Goal: Task Accomplishment & Management: Use online tool/utility

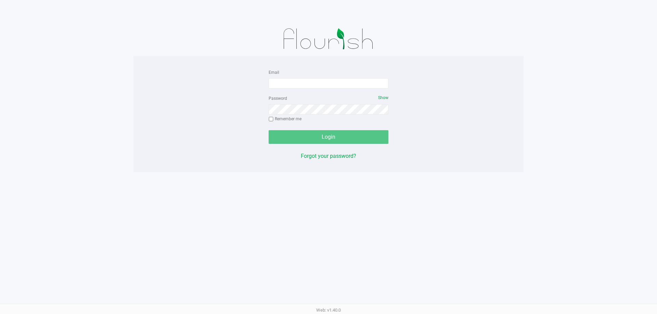
click at [342, 73] on div "Email" at bounding box center [328, 78] width 120 height 21
click at [342, 78] on div "Email" at bounding box center [328, 78] width 120 height 21
click at [341, 87] on input "Email" at bounding box center [328, 83] width 120 height 10
type input "[EMAIL_ADDRESS][DOMAIN_NAME]"
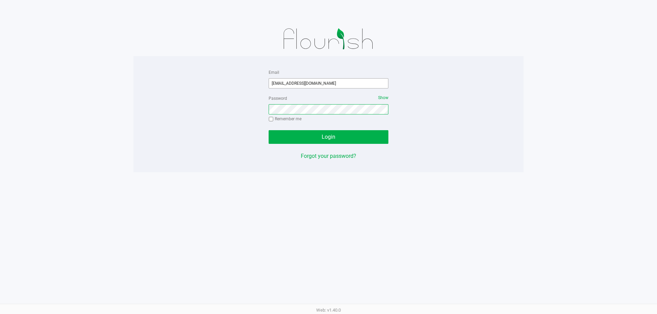
click at [268, 130] on button "Login" at bounding box center [328, 137] width 120 height 14
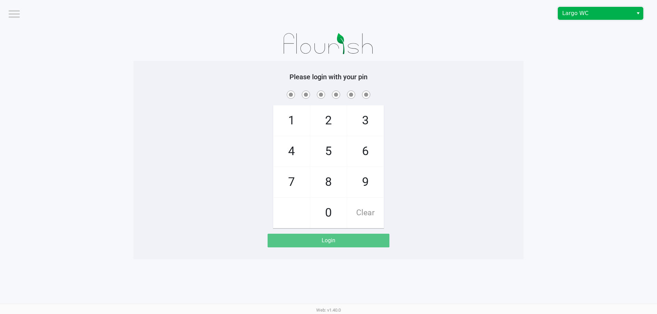
click at [609, 10] on span "Largo WC" at bounding box center [595, 13] width 67 height 8
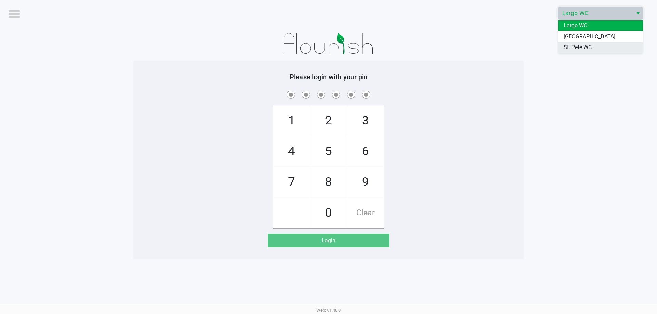
click at [586, 48] on span "St. Pete WC" at bounding box center [577, 47] width 28 height 8
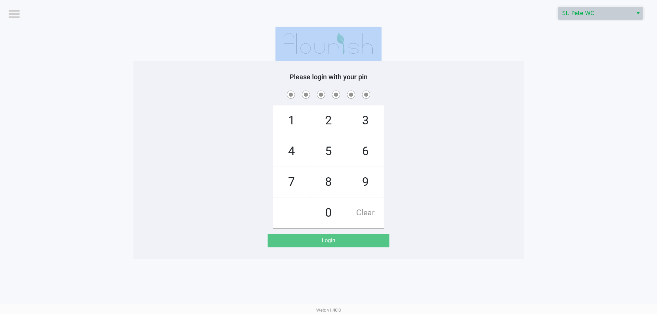
click at [586, 48] on app-pos-login-wrapper "Logout St. [PERSON_NAME] WC Please login with your pin 1 4 7 2 5 8 0 3 6 9 Clea…" at bounding box center [328, 130] width 657 height 260
checkbox input "true"
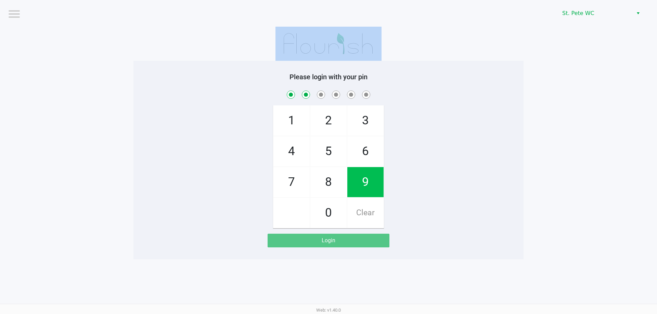
checkbox input "true"
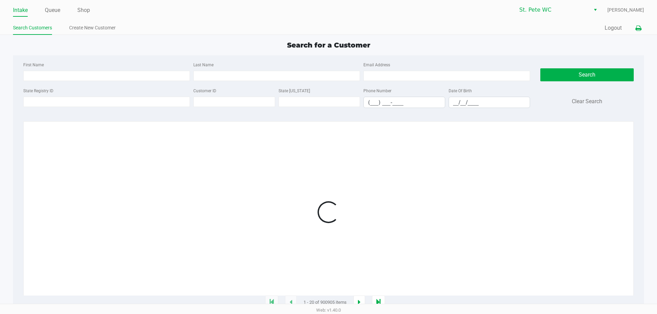
click at [639, 27] on icon at bounding box center [638, 28] width 6 height 5
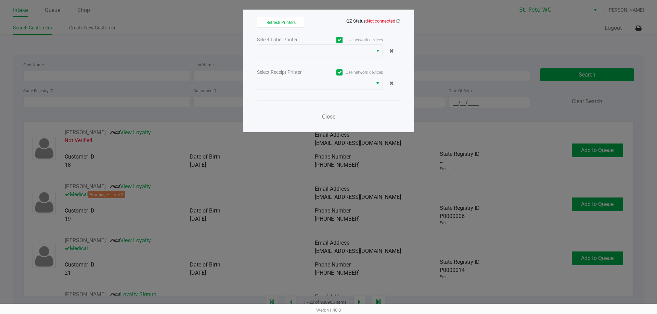
click at [395, 22] on span "QZ Status: Not connected" at bounding box center [373, 20] width 54 height 5
click at [396, 23] on icon at bounding box center [398, 21] width 4 height 4
click at [400, 19] on div "Refresh Printers QZ Status: Not connected Select Label Printer Use network devi…" at bounding box center [328, 71] width 171 height 123
click at [392, 22] on span "Not connected" at bounding box center [381, 20] width 28 height 5
click at [398, 25] on span "QZ Status: Not connected" at bounding box center [328, 21] width 143 height 8
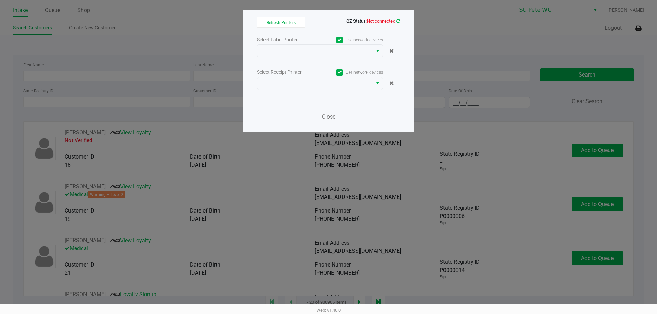
click at [398, 21] on icon at bounding box center [398, 21] width 4 height 4
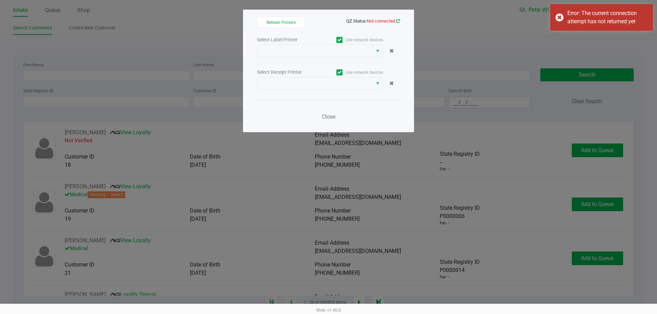
click at [398, 21] on icon at bounding box center [397, 21] width 5 height 4
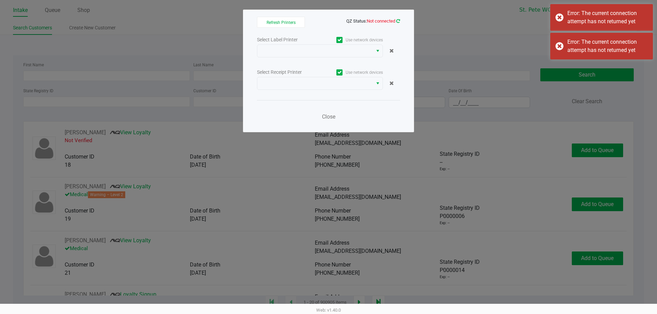
click at [398, 21] on icon at bounding box center [398, 20] width 4 height 5
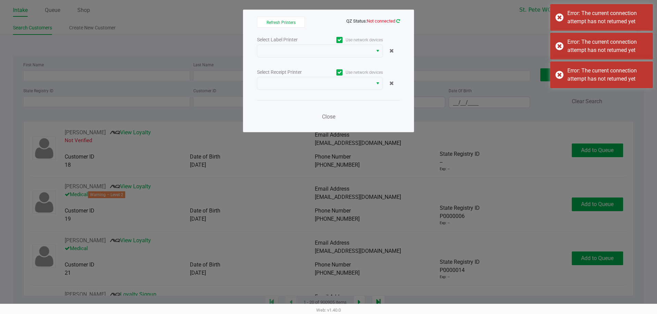
click at [397, 21] on icon at bounding box center [397, 20] width 5 height 5
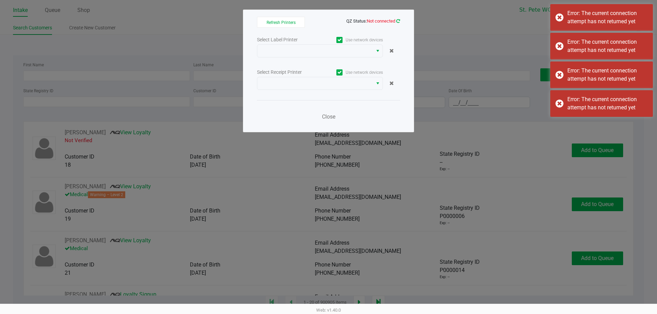
click at [397, 21] on icon at bounding box center [397, 21] width 5 height 4
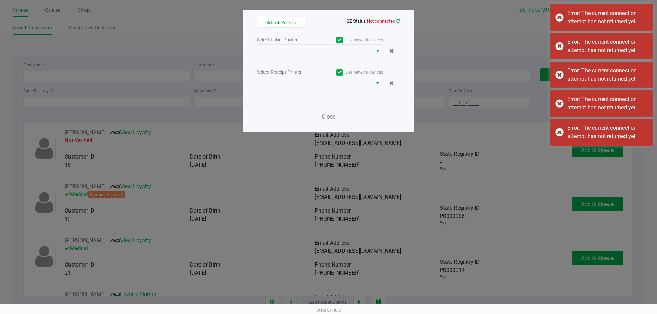
click at [397, 21] on icon at bounding box center [398, 20] width 4 height 5
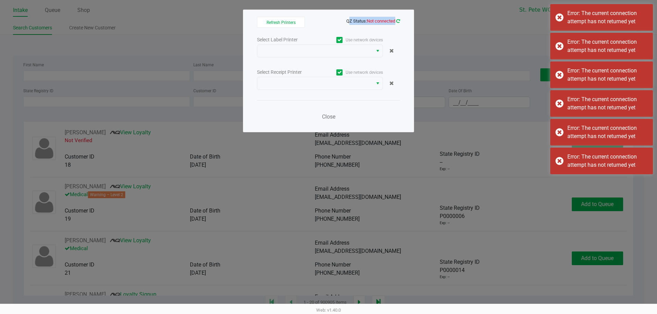
click at [397, 21] on icon at bounding box center [397, 21] width 5 height 6
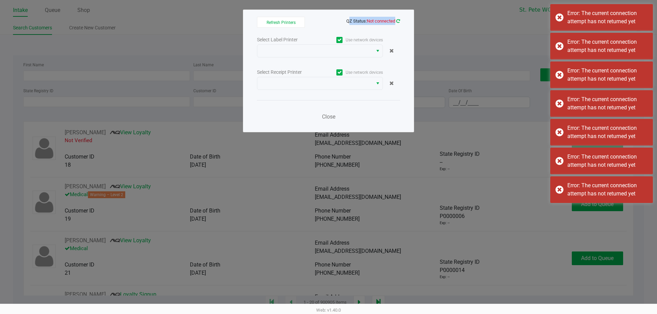
click at [397, 21] on icon at bounding box center [398, 20] width 4 height 5
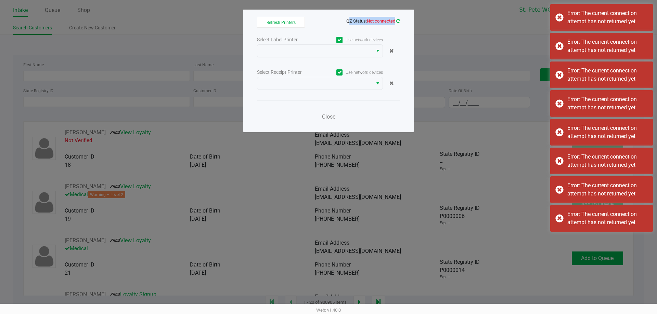
click at [397, 21] on icon at bounding box center [398, 21] width 4 height 4
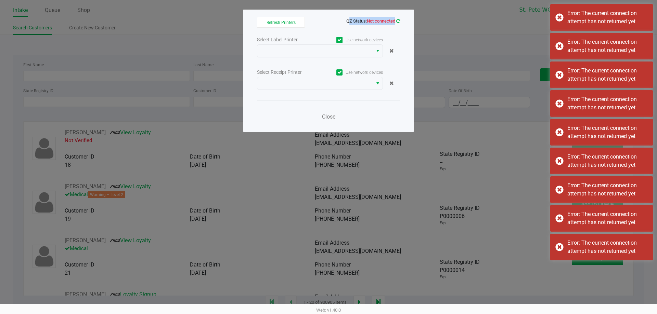
click at [397, 21] on icon at bounding box center [398, 20] width 4 height 5
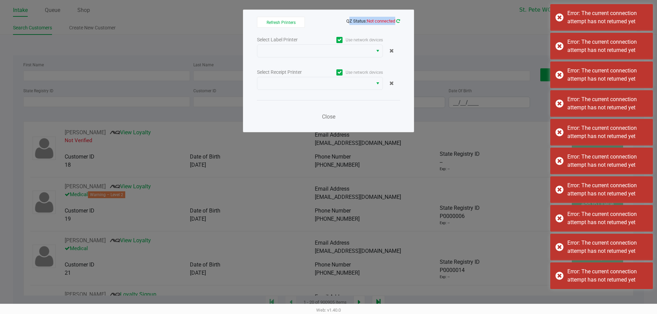
click at [397, 21] on icon at bounding box center [398, 21] width 6 height 6
click at [397, 21] on icon at bounding box center [397, 20] width 5 height 5
click at [397, 21] on icon at bounding box center [398, 20] width 6 height 5
click at [397, 21] on icon at bounding box center [397, 21] width 5 height 6
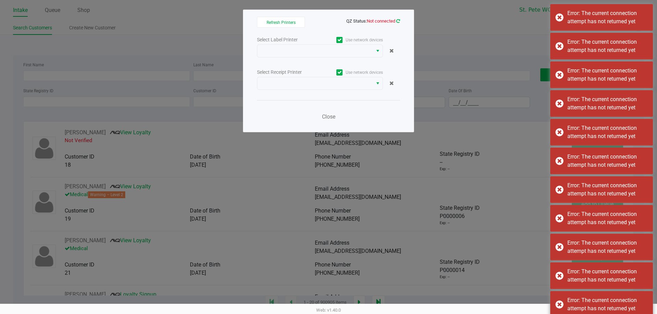
click at [397, 21] on icon at bounding box center [397, 20] width 5 height 5
click at [397, 21] on icon at bounding box center [398, 20] width 4 height 5
click at [397, 21] on icon at bounding box center [397, 21] width 5 height 6
click at [400, 23] on div "Refresh Printers QZ Status: Not connected Select Label Printer Use network devi…" at bounding box center [328, 71] width 171 height 123
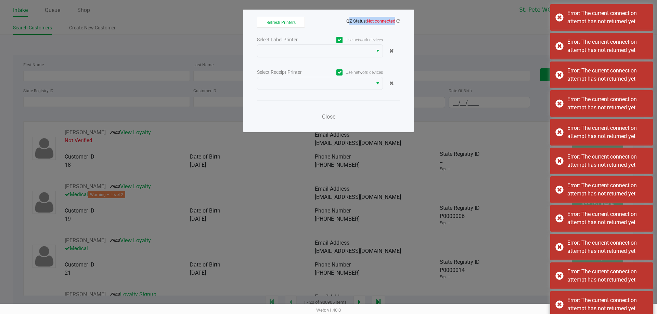
click at [400, 23] on div "Refresh Printers QZ Status: Not connected Select Label Printer Use network devi…" at bounding box center [328, 71] width 171 height 123
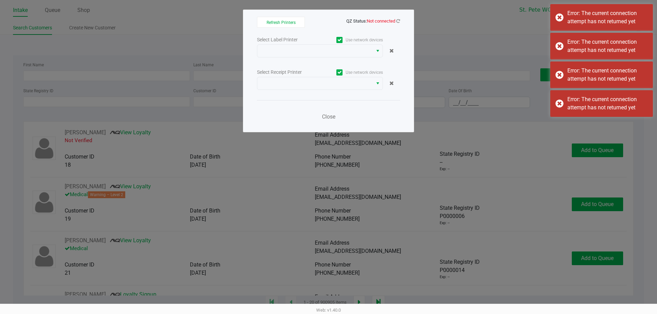
click at [395, 34] on choose-printers "Refresh Printers QZ Status: Not connected Select Label Printer Use network devi…" at bounding box center [328, 71] width 143 height 108
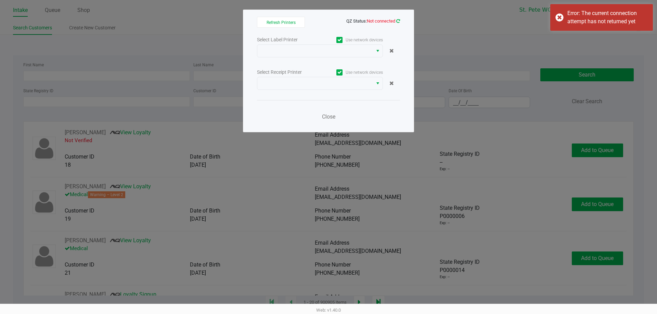
click at [399, 20] on icon at bounding box center [397, 21] width 5 height 4
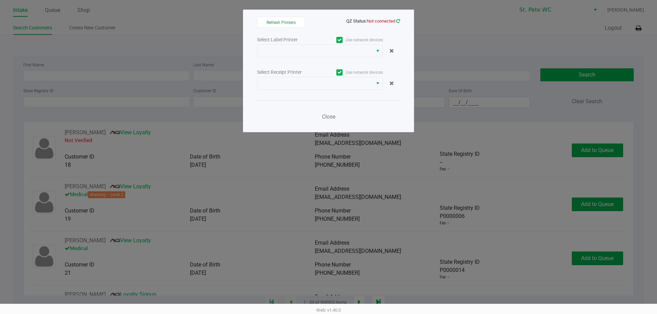
click at [399, 20] on icon at bounding box center [397, 21] width 5 height 6
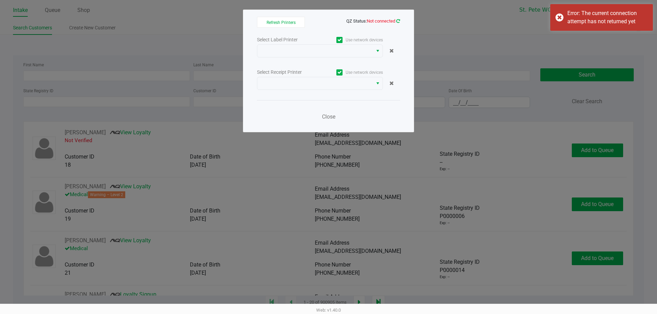
click at [399, 20] on icon at bounding box center [397, 20] width 5 height 5
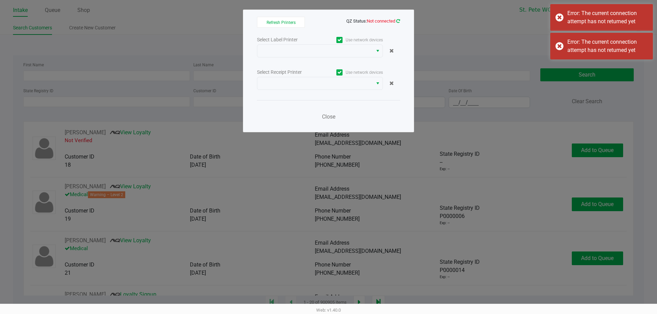
click at [396, 21] on span "QZ Status: Not connected" at bounding box center [373, 20] width 54 height 5
click at [399, 21] on icon at bounding box center [397, 20] width 5 height 5
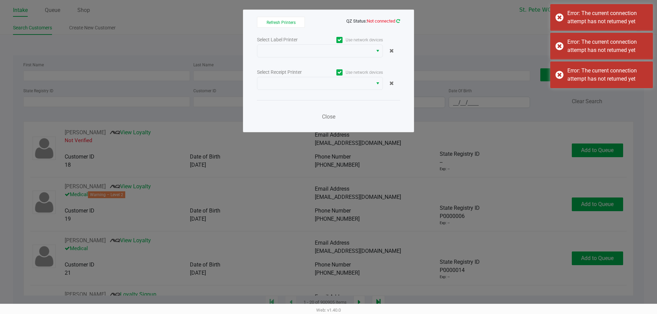
click at [399, 21] on icon at bounding box center [398, 21] width 6 height 6
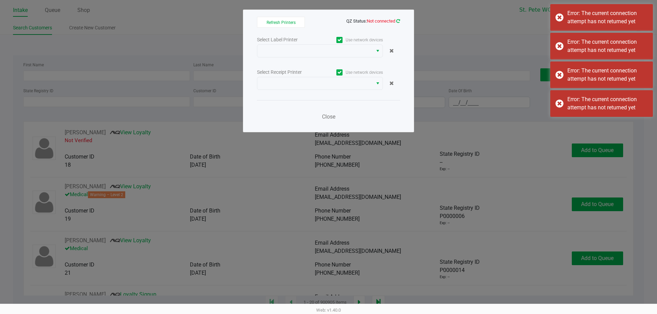
click at [399, 21] on icon at bounding box center [397, 21] width 5 height 6
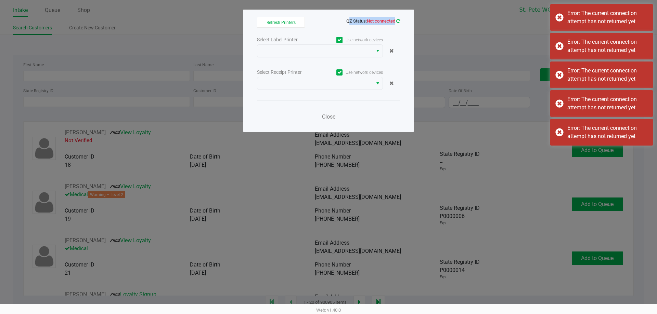
click at [399, 21] on icon at bounding box center [398, 20] width 4 height 5
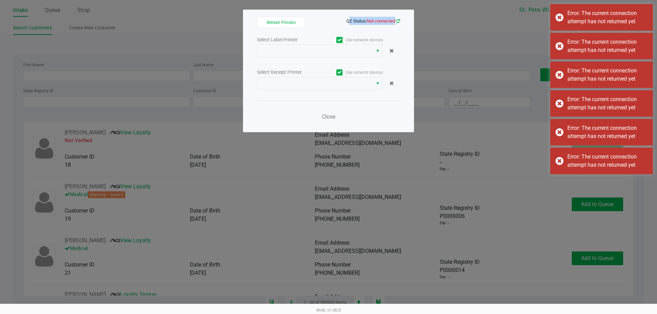
click at [399, 21] on icon at bounding box center [397, 20] width 5 height 5
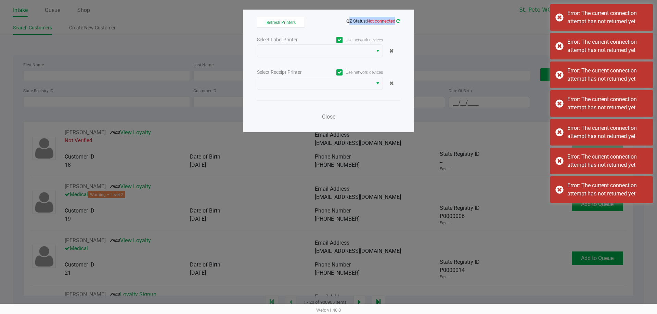
click at [399, 21] on icon at bounding box center [397, 20] width 5 height 5
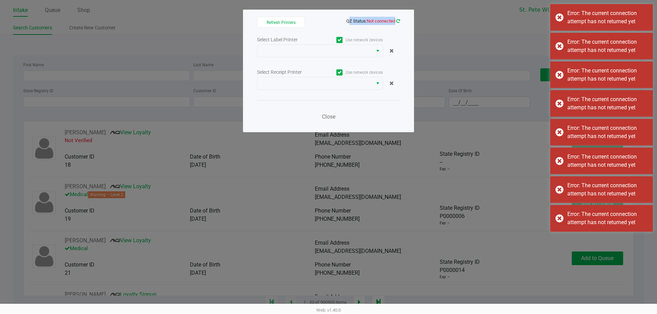
click at [399, 21] on icon at bounding box center [398, 21] width 6 height 6
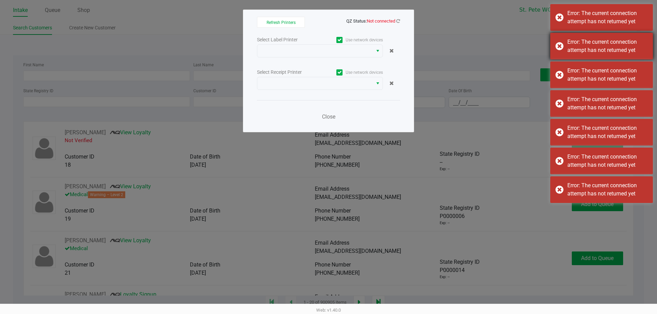
click at [618, 40] on div "Error: The current connection attempt has not returned yet" at bounding box center [607, 46] width 80 height 16
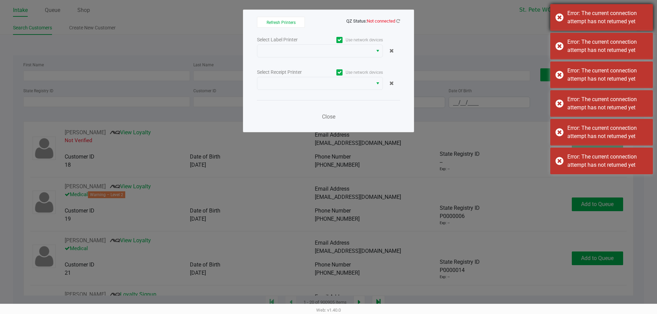
click at [613, 21] on div "Error: The current connection attempt has not returned yet" at bounding box center [607, 17] width 80 height 16
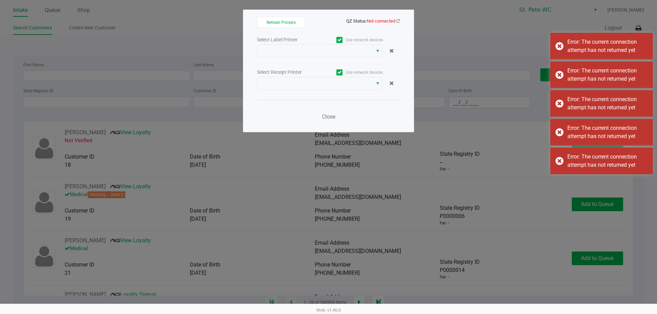
click at [612, 21] on div "Error: The current connection attempt has not returned yet" at bounding box center [607, 17] width 80 height 16
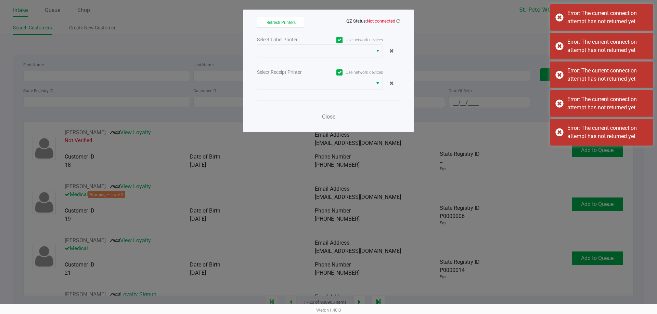
click at [612, 21] on div "Error: The current connection attempt has not returned yet" at bounding box center [607, 17] width 80 height 16
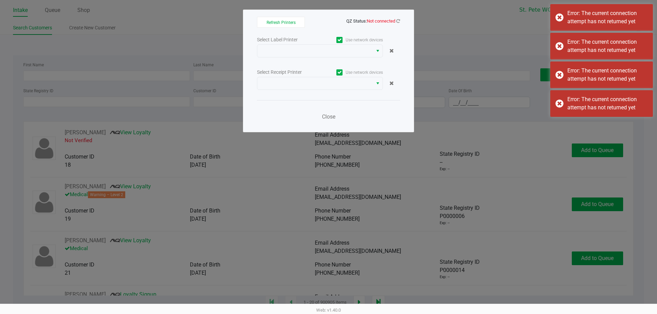
click at [612, 21] on div "Error: The current connection attempt has not returned yet" at bounding box center [607, 17] width 80 height 16
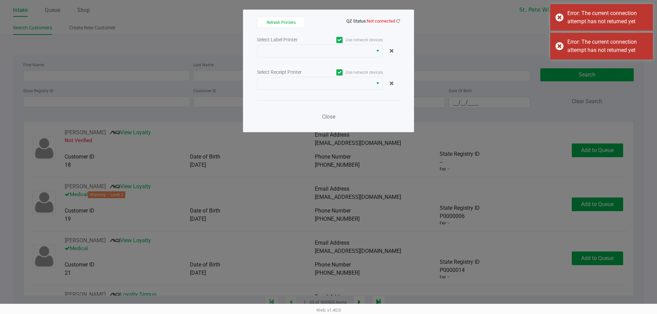
click at [612, 21] on div "Error: The current connection attempt has not returned yet" at bounding box center [607, 17] width 80 height 16
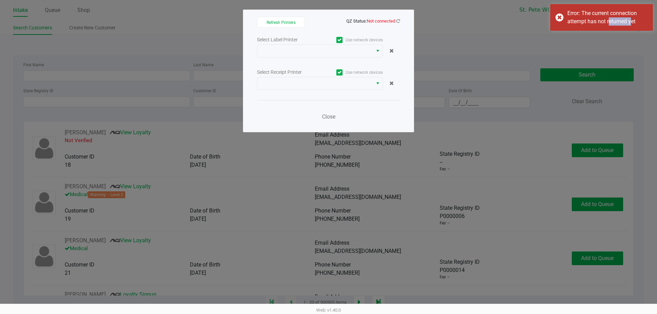
click at [612, 21] on div "Error: The current connection attempt has not returned yet" at bounding box center [607, 17] width 80 height 16
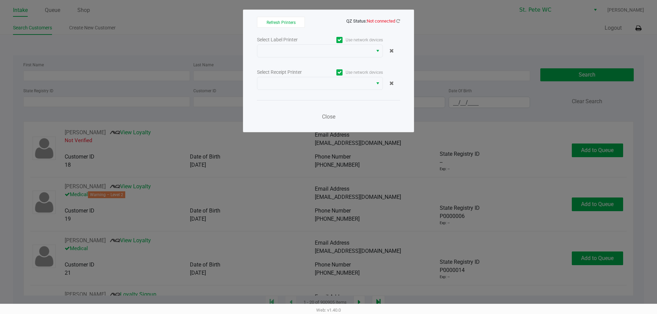
click at [402, 19] on div "Refresh Printers QZ Status: Not connected Select Label Printer Use network devi…" at bounding box center [328, 71] width 171 height 123
click at [397, 21] on icon at bounding box center [398, 20] width 4 height 5
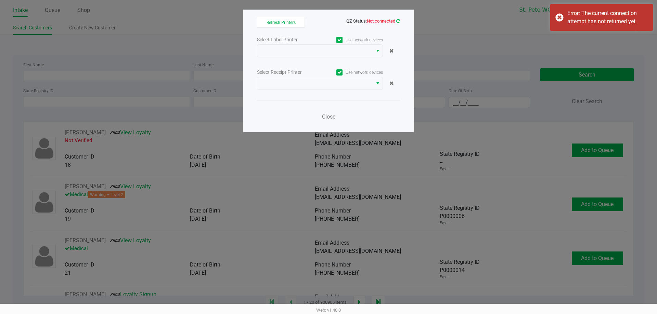
click at [397, 21] on icon at bounding box center [397, 20] width 5 height 5
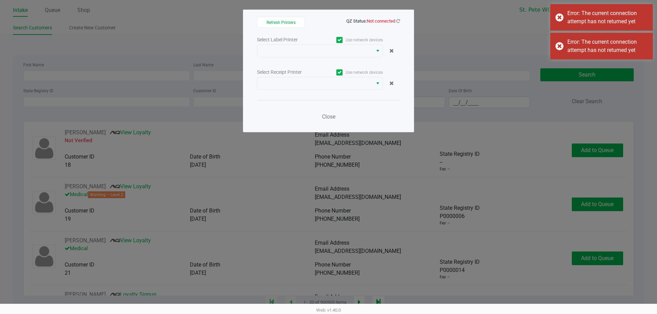
drag, startPoint x: 401, startPoint y: 24, endPoint x: 390, endPoint y: 21, distance: 11.3
click at [396, 24] on div "Refresh Printers QZ Status: Not connected Select Label Printer Use network devi…" at bounding box center [328, 71] width 171 height 123
click at [390, 21] on span "Not connected" at bounding box center [381, 20] width 28 height 5
click at [398, 23] on icon at bounding box center [397, 21] width 5 height 6
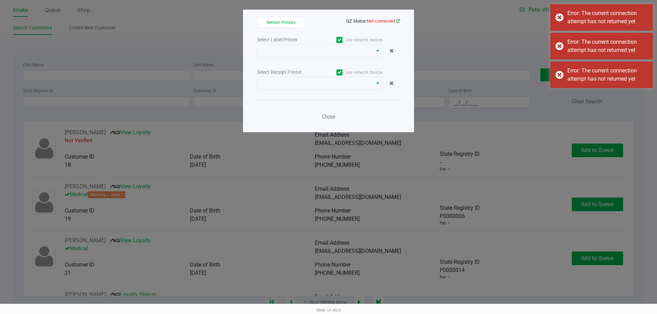
click at [398, 23] on icon at bounding box center [397, 20] width 5 height 5
click at [398, 23] on icon at bounding box center [398, 21] width 6 height 6
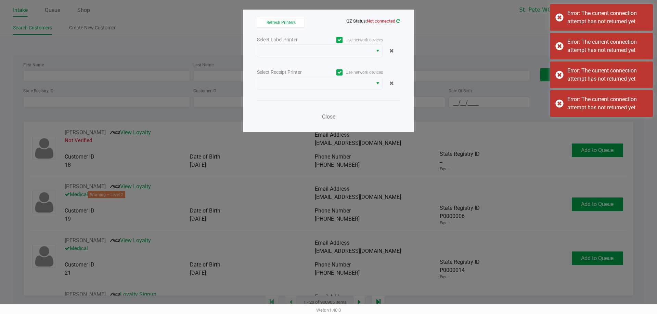
click at [398, 23] on icon at bounding box center [397, 21] width 5 height 6
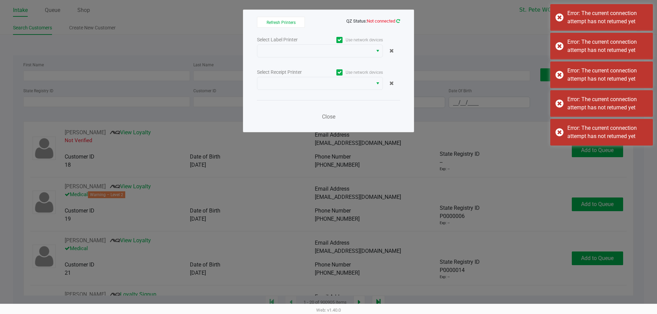
click at [398, 23] on icon at bounding box center [397, 20] width 5 height 5
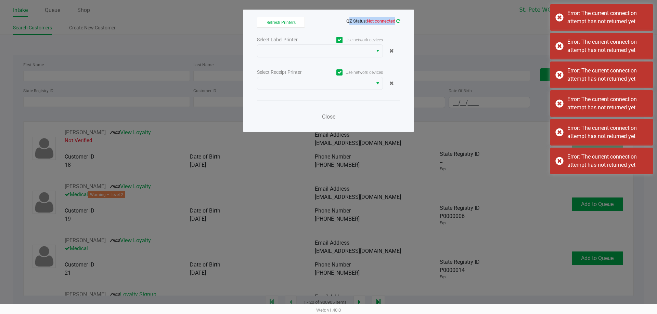
click at [398, 23] on icon at bounding box center [397, 20] width 5 height 5
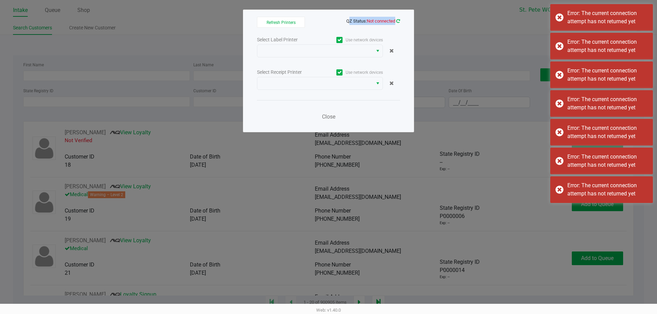
click at [398, 23] on icon at bounding box center [397, 21] width 5 height 6
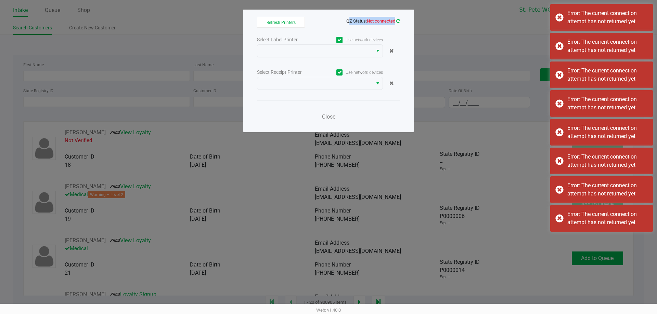
click at [398, 23] on icon at bounding box center [397, 20] width 5 height 5
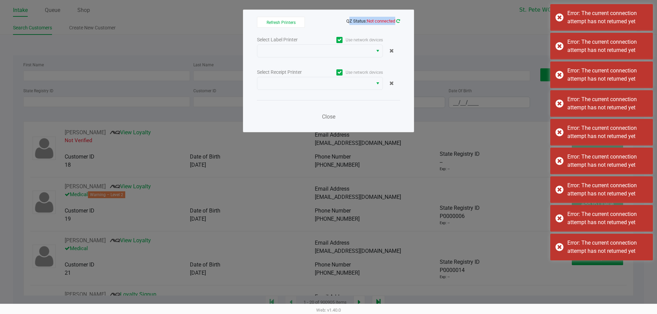
click at [398, 23] on icon at bounding box center [397, 20] width 5 height 5
click at [398, 23] on icon at bounding box center [398, 20] width 4 height 5
click at [398, 23] on icon at bounding box center [398, 21] width 4 height 4
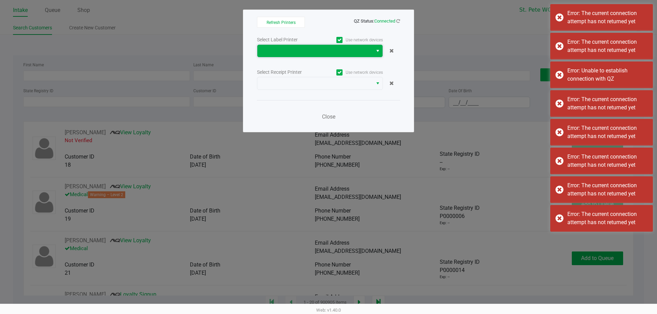
click at [330, 46] on span at bounding box center [314, 51] width 115 height 12
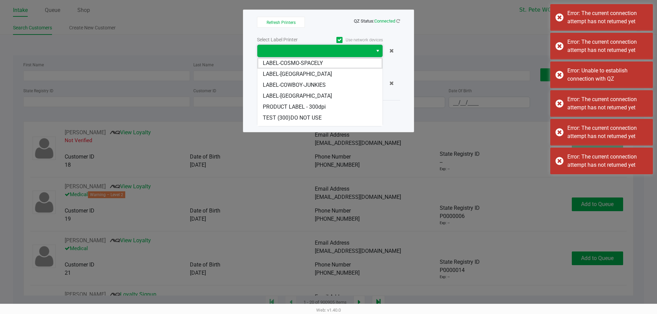
click at [328, 53] on span at bounding box center [314, 51] width 107 height 8
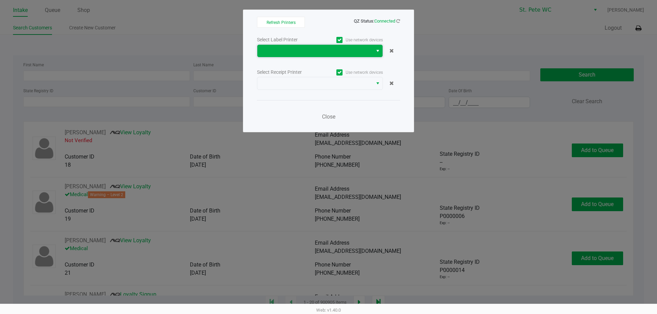
click at [332, 56] on span at bounding box center [314, 51] width 115 height 12
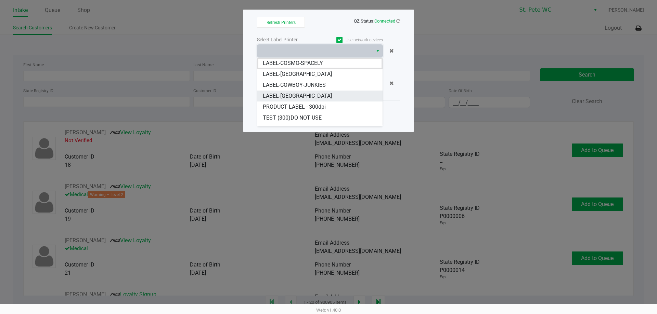
click at [298, 97] on span "LABEL-[GEOGRAPHIC_DATA]" at bounding box center [297, 96] width 69 height 8
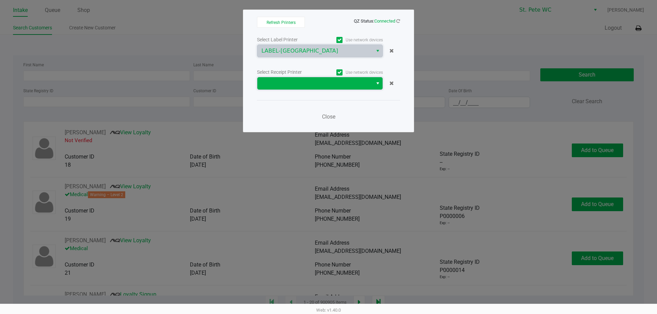
click at [304, 82] on span at bounding box center [314, 83] width 107 height 8
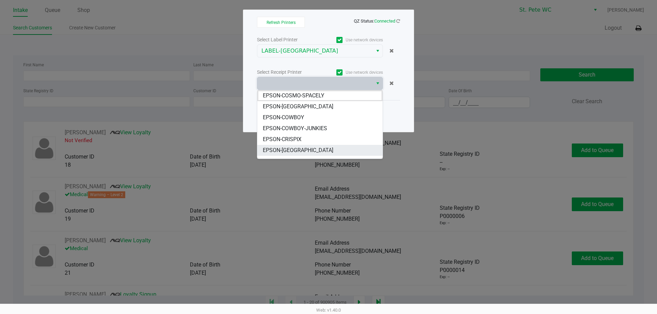
click at [298, 146] on li "EPSON-[GEOGRAPHIC_DATA]" at bounding box center [319, 150] width 125 height 11
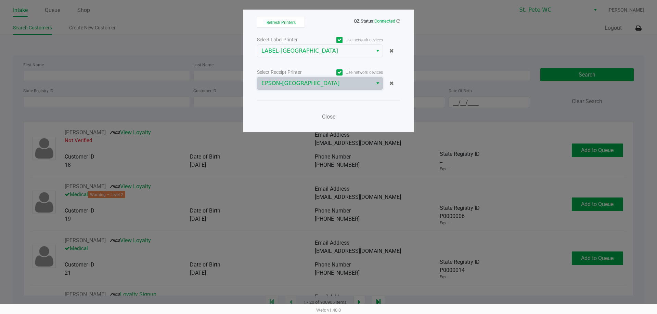
click at [298, 104] on div "Close" at bounding box center [328, 112] width 143 height 25
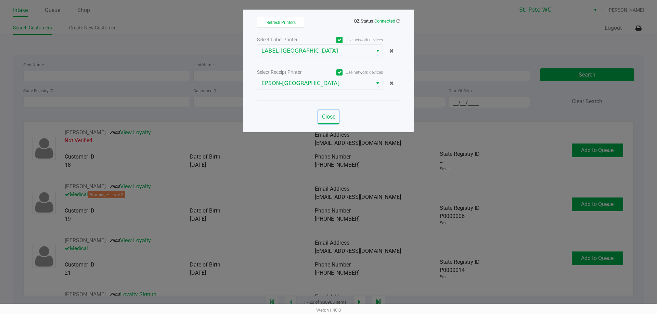
click at [322, 114] on span "Close" at bounding box center [328, 117] width 13 height 6
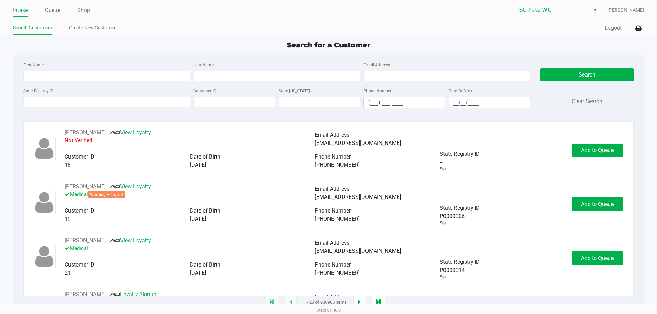
click at [94, 14] on ul "Intake Queue Shop" at bounding box center [170, 11] width 315 height 12
click at [85, 11] on link "Shop" at bounding box center [83, 10] width 13 height 10
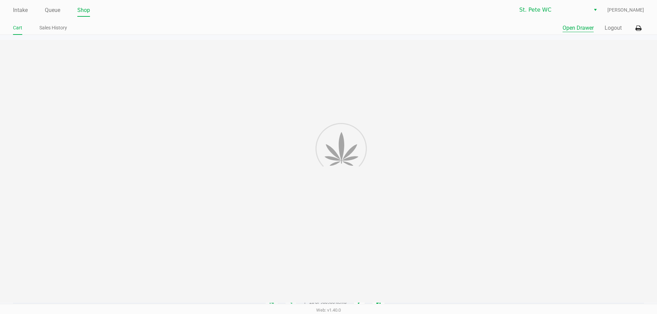
drag, startPoint x: 557, startPoint y: 23, endPoint x: 583, endPoint y: 25, distance: 26.1
click at [558, 23] on div "Quick Sale Open Drawer Logout" at bounding box center [485, 28] width 315 height 13
click at [574, 25] on button "Open Drawer" at bounding box center [577, 28] width 31 height 8
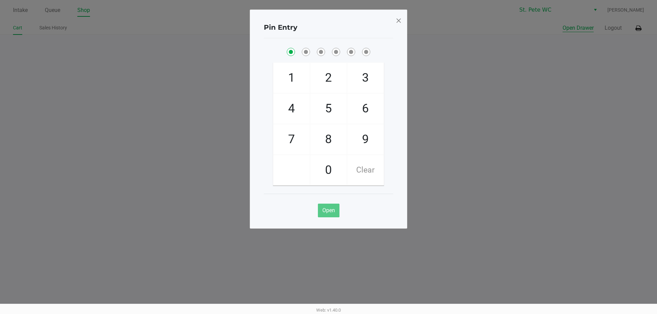
checkbox input "true"
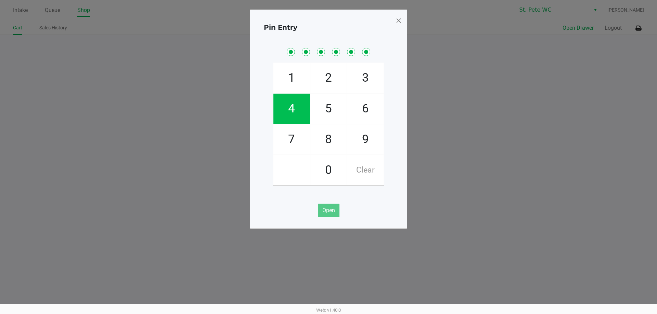
checkbox input "true"
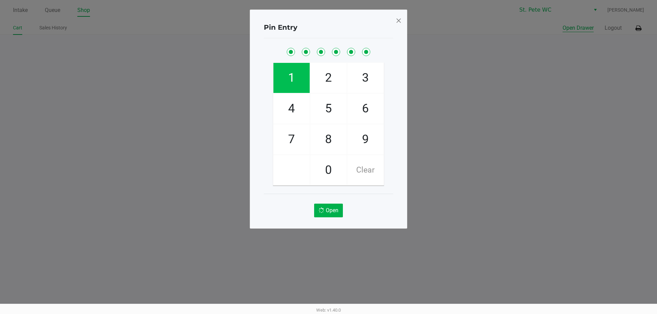
click at [562, 24] on button "Open Drawer" at bounding box center [577, 28] width 31 height 8
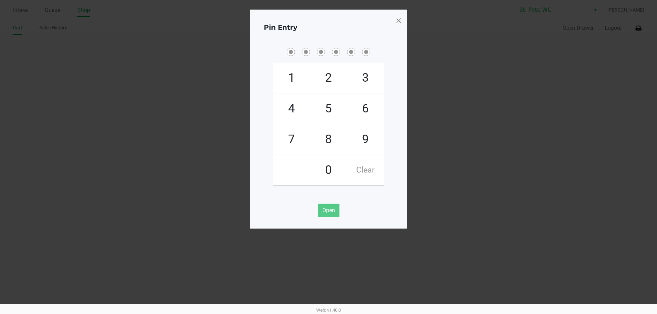
click at [397, 23] on span at bounding box center [398, 20] width 6 height 11
click at [397, 23] on div "Pin Entry 1 4 7 2 5 8 0 3 6 9 Clear Open" at bounding box center [328, 119] width 157 height 219
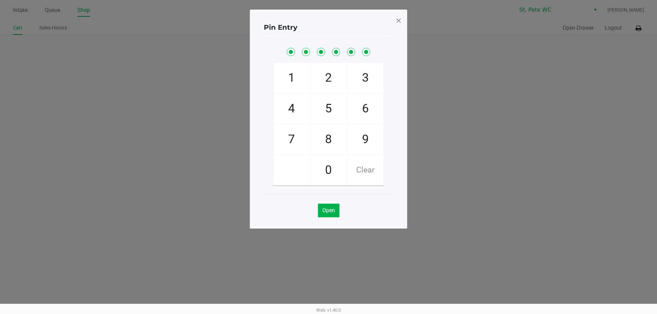
click at [397, 23] on span at bounding box center [398, 20] width 6 height 11
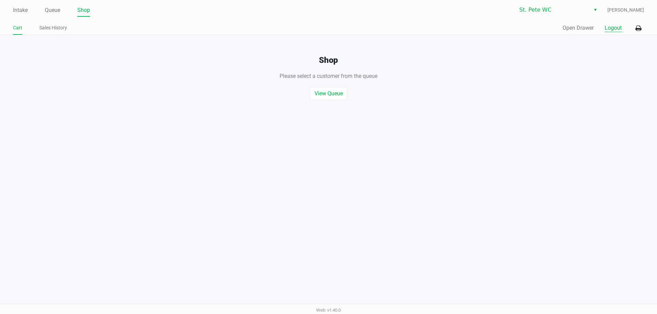
click at [616, 25] on button "Logout" at bounding box center [612, 28] width 17 height 8
